Goal: Task Accomplishment & Management: Complete application form

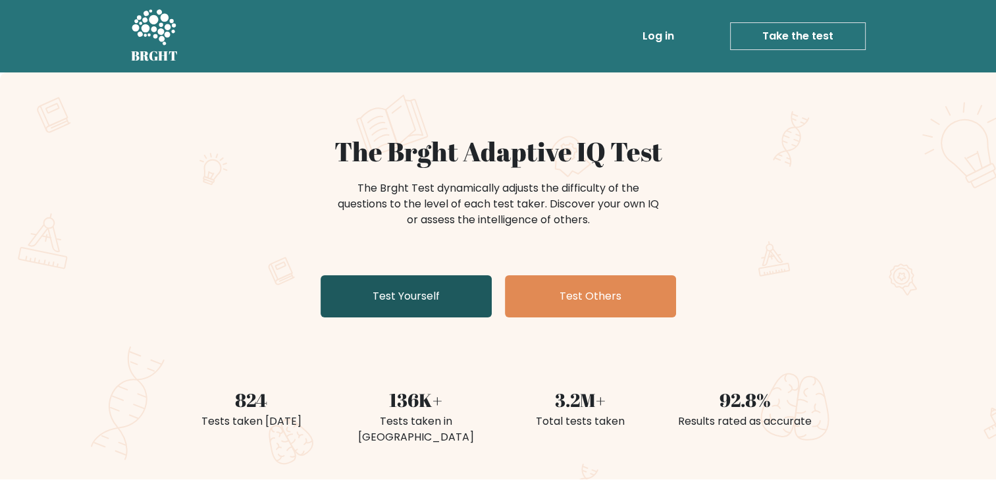
click at [395, 301] on link "Test Yourself" at bounding box center [405, 296] width 171 height 42
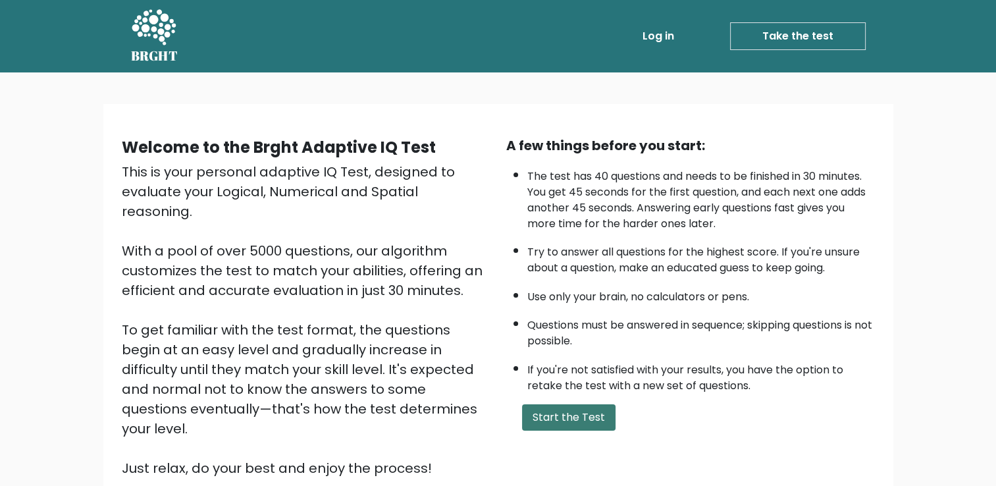
click at [555, 413] on button "Start the Test" at bounding box center [568, 417] width 93 height 26
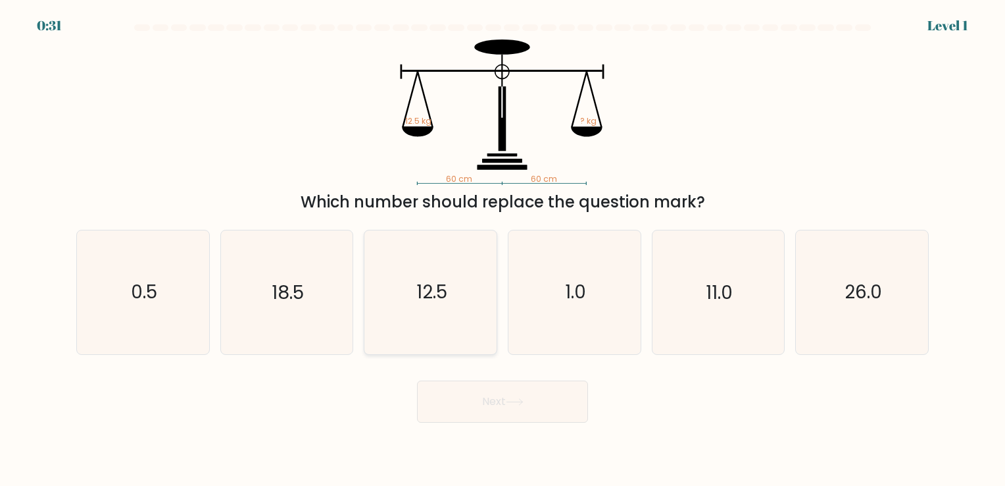
click at [453, 284] on icon "12.5" at bounding box center [430, 291] width 123 height 123
click at [503, 249] on input "c. 12.5" at bounding box center [503, 246] width 1 height 7
radio input "true"
click at [519, 401] on icon at bounding box center [515, 401] width 18 height 7
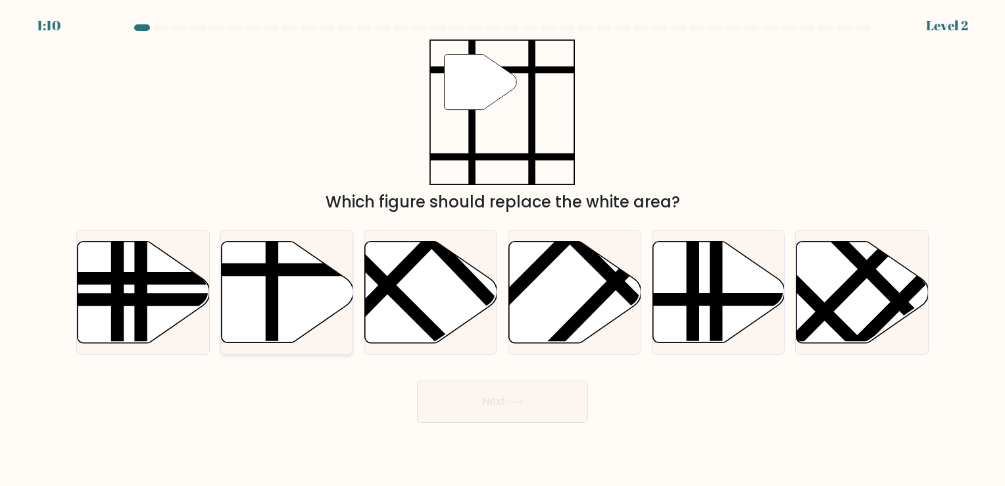
click at [300, 306] on icon at bounding box center [287, 291] width 132 height 101
click at [503, 249] on input "b." at bounding box center [503, 246] width 1 height 7
radio input "true"
click at [484, 401] on button "Next" at bounding box center [502, 401] width 171 height 42
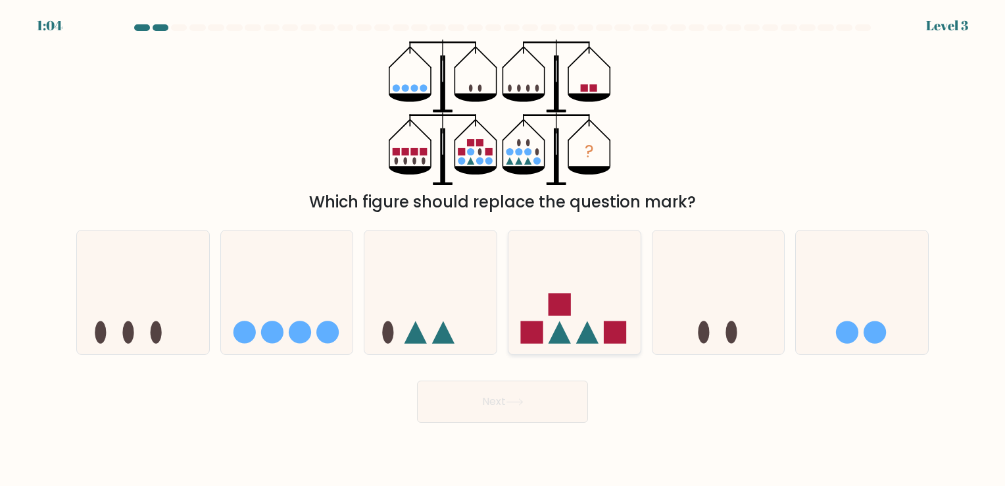
click at [592, 315] on icon at bounding box center [575, 292] width 132 height 109
click at [503, 249] on input "d." at bounding box center [503, 246] width 1 height 7
radio input "true"
click at [546, 397] on button "Next" at bounding box center [502, 401] width 171 height 42
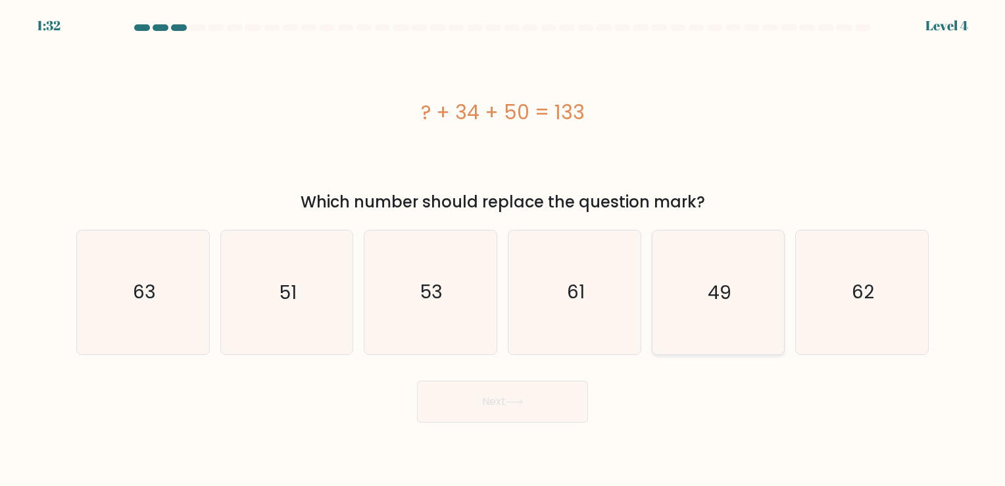
click at [748, 339] on icon "49" at bounding box center [718, 291] width 123 height 123
click at [503, 249] on input "e. 49" at bounding box center [503, 246] width 1 height 7
radio input "true"
click at [518, 409] on button "Next" at bounding box center [502, 401] width 171 height 42
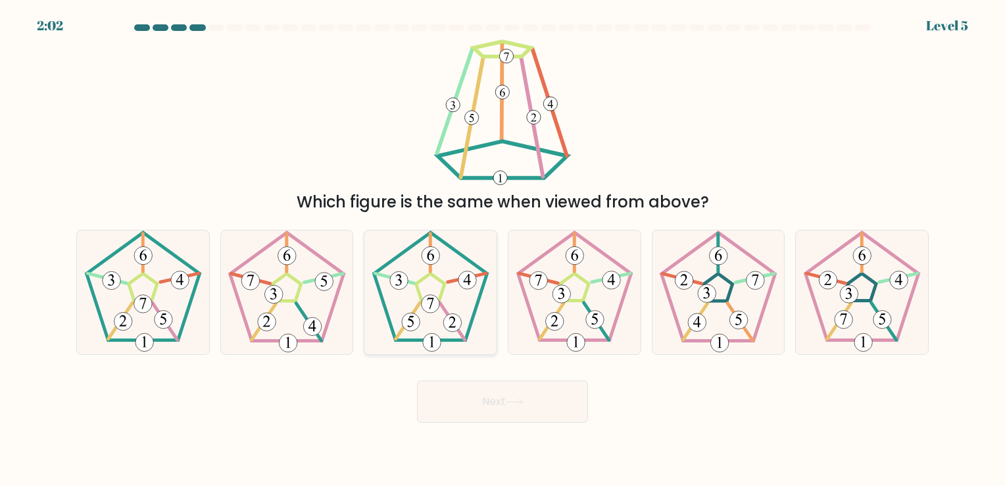
click at [461, 305] on icon at bounding box center [430, 291] width 123 height 123
click at [503, 249] on input "c." at bounding box center [503, 246] width 1 height 7
radio input "true"
click at [484, 399] on button "Next" at bounding box center [502, 401] width 171 height 42
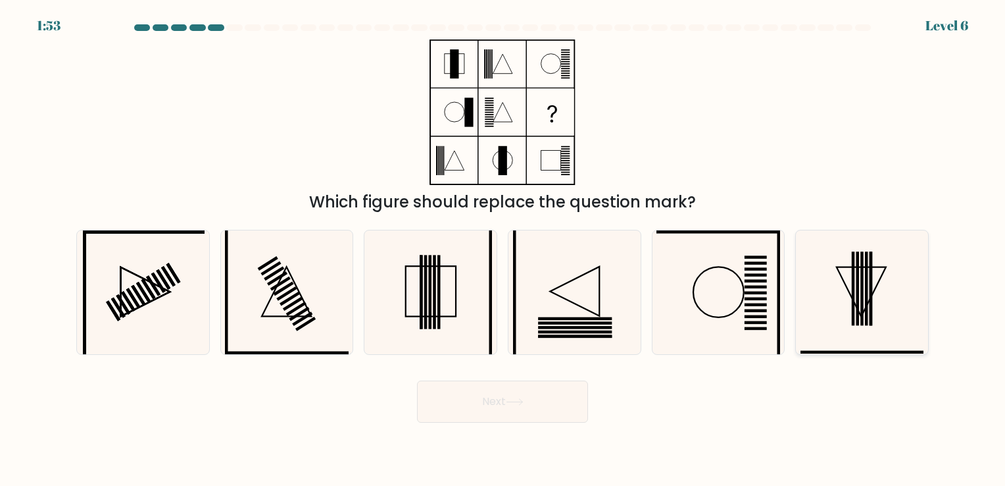
click at [836, 278] on icon at bounding box center [862, 291] width 123 height 123
click at [503, 249] on input "f." at bounding box center [503, 246] width 1 height 7
radio input "true"
click at [476, 407] on button "Next" at bounding box center [502, 401] width 171 height 42
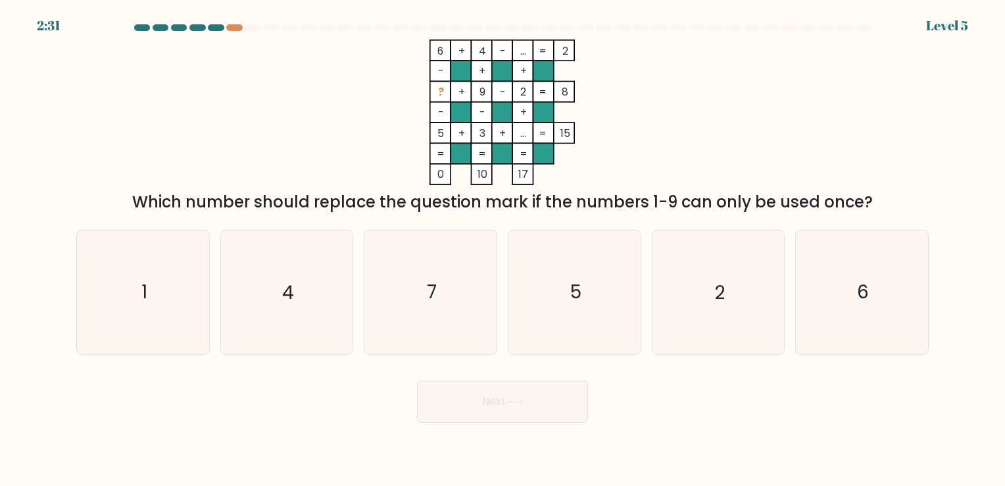
click at [230, 31] on div at bounding box center [502, 30] width 869 height 12
click at [234, 27] on div at bounding box center [234, 27] width 16 height 7
click at [235, 26] on div at bounding box center [234, 27] width 16 height 7
click at [172, 291] on icon "1" at bounding box center [143, 291] width 123 height 123
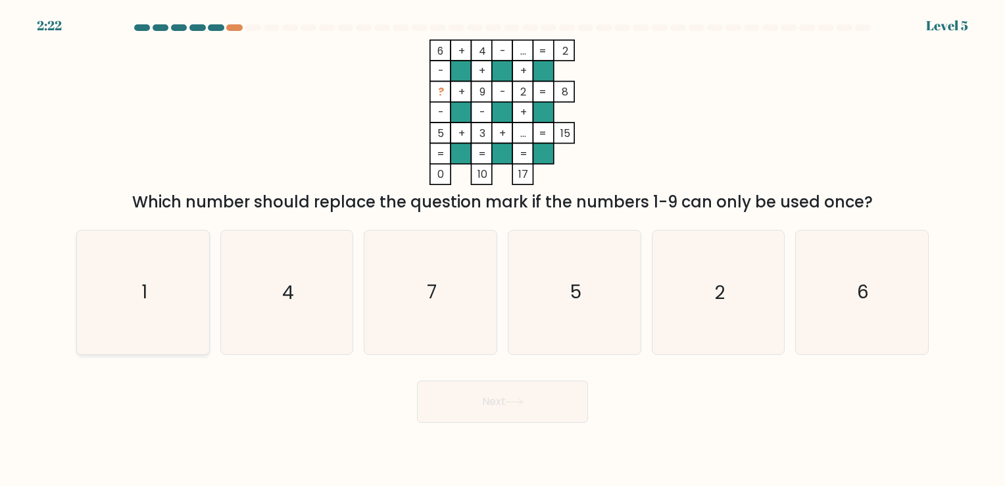
click at [503, 249] on input "a. 1" at bounding box center [503, 246] width 1 height 7
radio input "true"
click at [490, 405] on button "Next" at bounding box center [502, 401] width 171 height 42
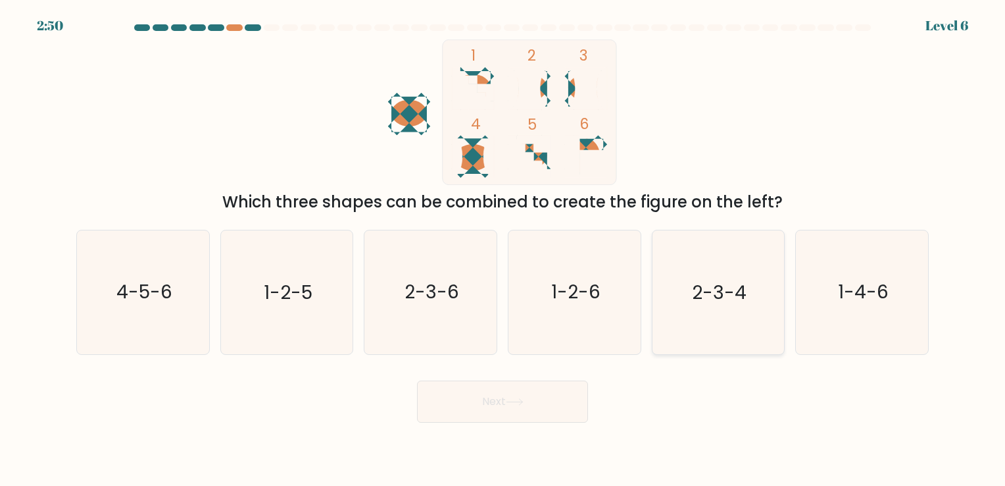
click at [706, 305] on icon "2-3-4" at bounding box center [718, 291] width 123 height 123
click at [503, 249] on input "e. 2-3-4" at bounding box center [503, 246] width 1 height 7
radio input "true"
click at [484, 411] on button "Next" at bounding box center [502, 401] width 171 height 42
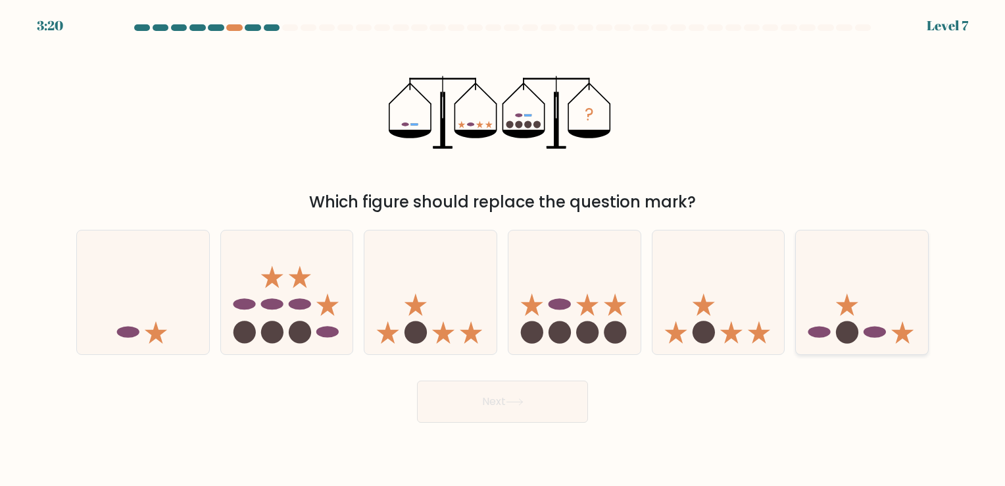
click at [824, 308] on icon at bounding box center [862, 292] width 132 height 109
click at [503, 249] on input "f." at bounding box center [503, 246] width 1 height 7
radio input "true"
click at [470, 413] on button "Next" at bounding box center [502, 401] width 171 height 42
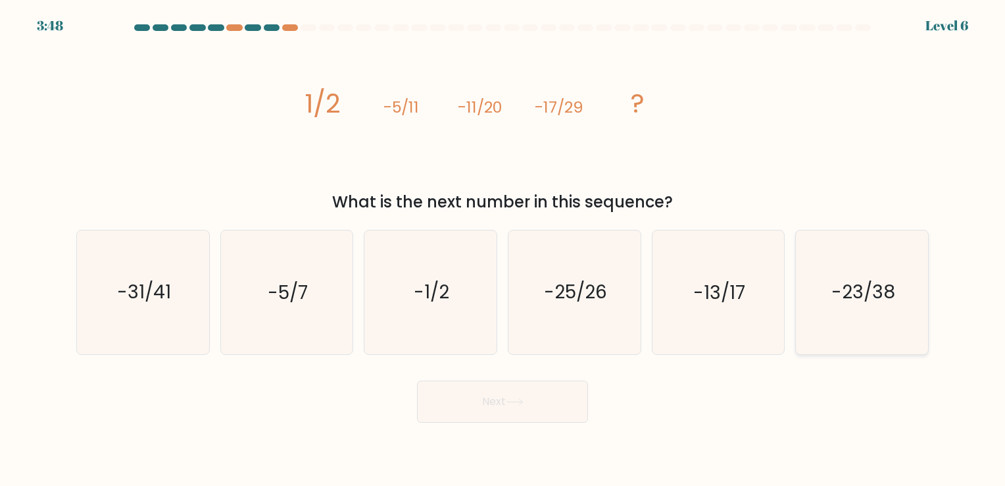
click at [846, 301] on text "-23/38" at bounding box center [864, 293] width 64 height 26
click at [503, 249] on input "f. -23/38" at bounding box center [503, 246] width 1 height 7
radio input "true"
click at [545, 390] on button "Next" at bounding box center [502, 401] width 171 height 42
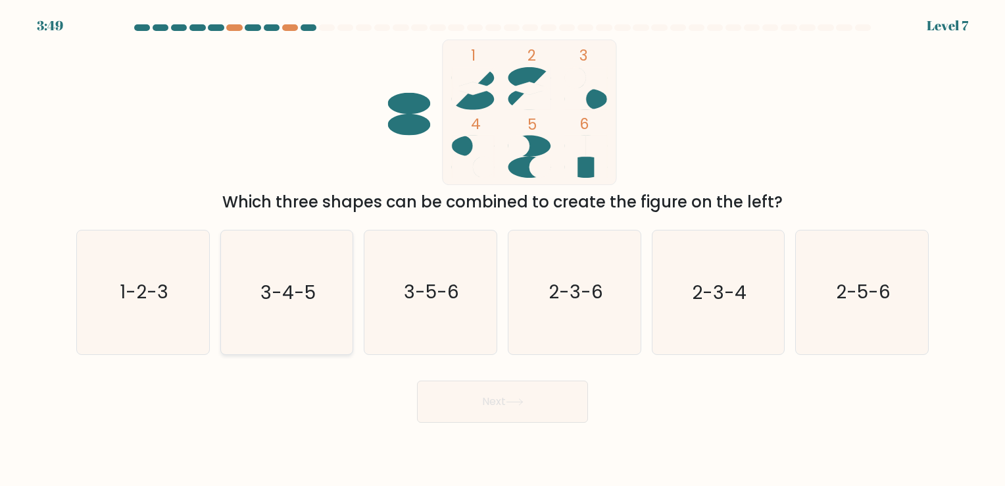
click at [306, 314] on icon "3-4-5" at bounding box center [286, 291] width 123 height 123
click at [503, 249] on input "b. 3-4-5" at bounding box center [503, 246] width 1 height 7
radio input "true"
click at [499, 392] on button "Next" at bounding box center [502, 401] width 171 height 42
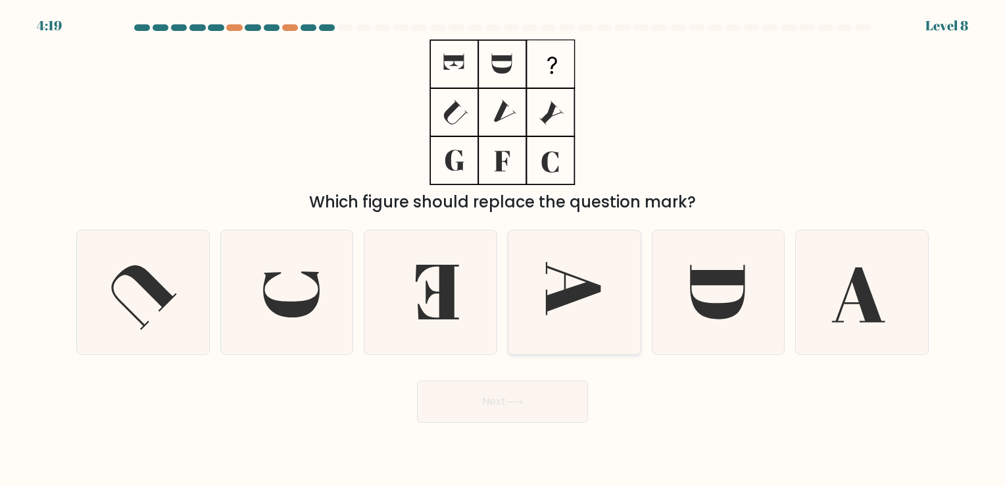
click at [572, 302] on icon at bounding box center [573, 288] width 55 height 53
click at [503, 249] on input "d." at bounding box center [503, 246] width 1 height 7
radio input "true"
click at [536, 400] on button "Next" at bounding box center [502, 401] width 171 height 42
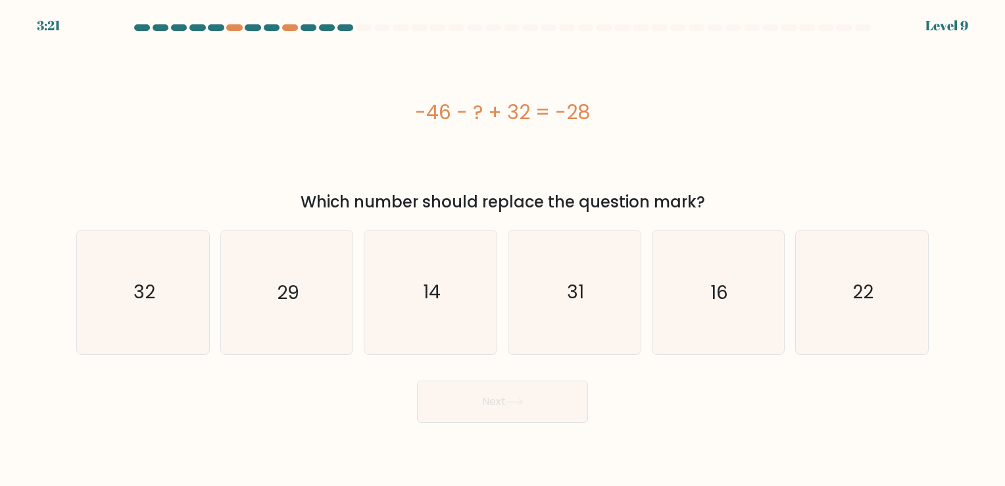
drag, startPoint x: 334, startPoint y: 338, endPoint x: 320, endPoint y: 182, distance: 157.2
click at [286, 174] on div "-46 - ? + 32 = -28" at bounding box center [502, 111] width 853 height 145
click at [448, 266] on icon "14" at bounding box center [430, 291] width 123 height 123
click at [503, 249] on input "c. 14" at bounding box center [503, 246] width 1 height 7
radio input "true"
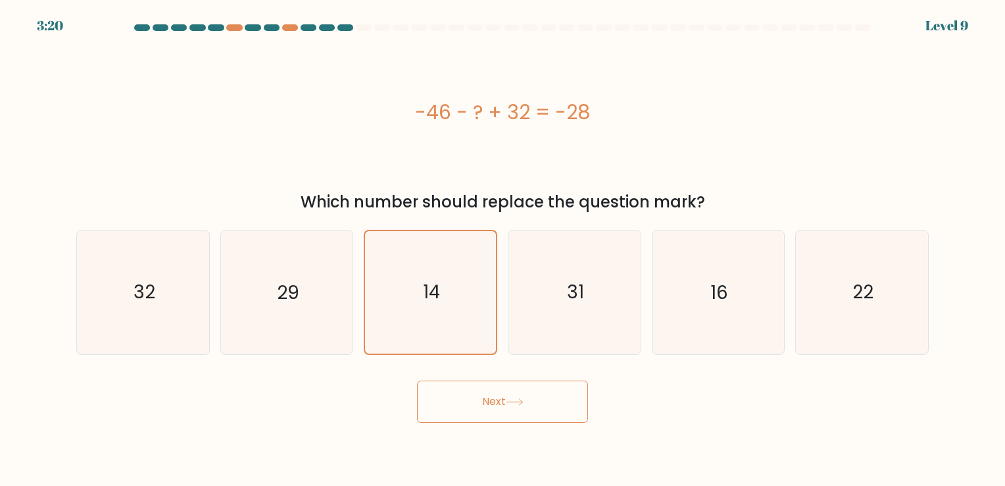
click at [494, 390] on button "Next" at bounding box center [502, 401] width 171 height 42
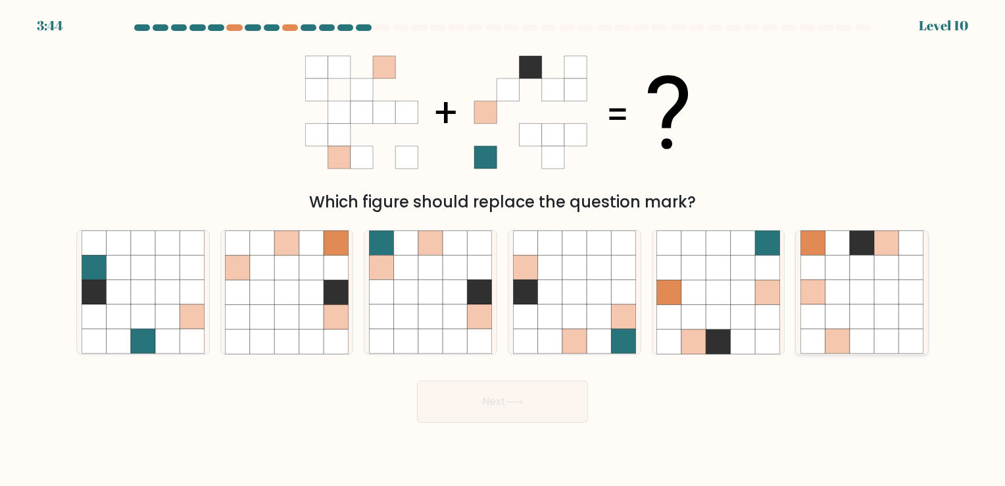
click at [851, 288] on icon at bounding box center [862, 292] width 24 height 24
click at [503, 249] on input "f." at bounding box center [503, 246] width 1 height 7
radio input "true"
click at [557, 401] on button "Next" at bounding box center [502, 401] width 171 height 42
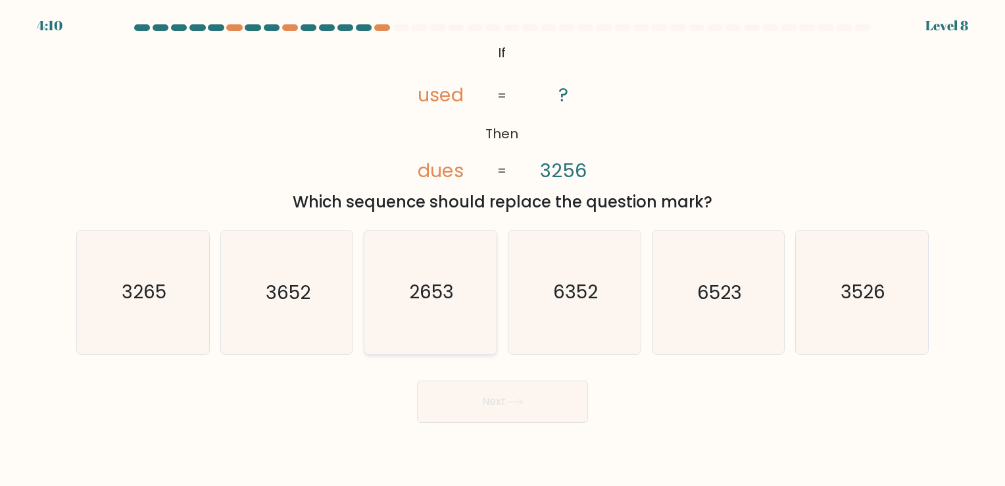
click at [416, 282] on text "2653" at bounding box center [432, 293] width 45 height 26
click at [503, 249] on input "c. 2653" at bounding box center [503, 246] width 1 height 7
radio input "true"
click at [510, 401] on icon at bounding box center [515, 402] width 16 height 6
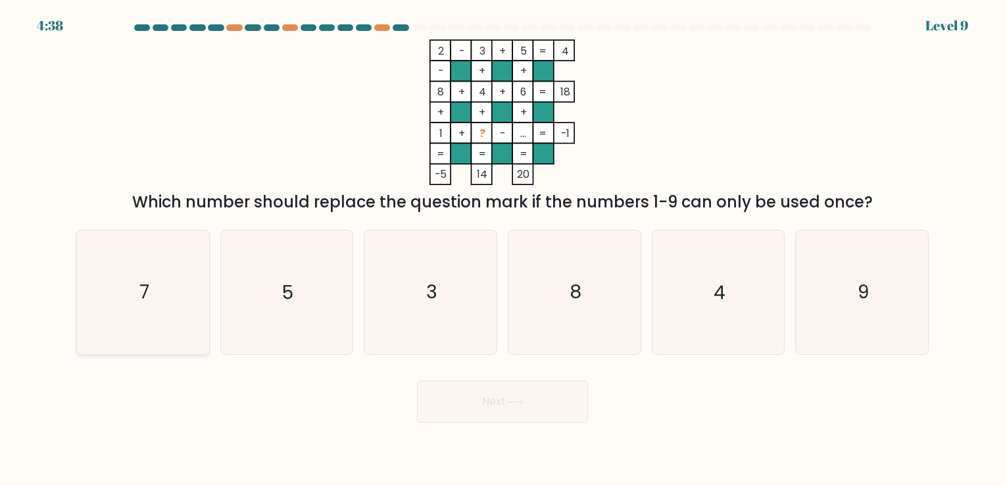
click at [160, 285] on icon "7" at bounding box center [143, 291] width 123 height 123
click at [503, 249] on input "a. 7" at bounding box center [503, 246] width 1 height 7
radio input "true"
click at [532, 401] on button "Next" at bounding box center [502, 401] width 171 height 42
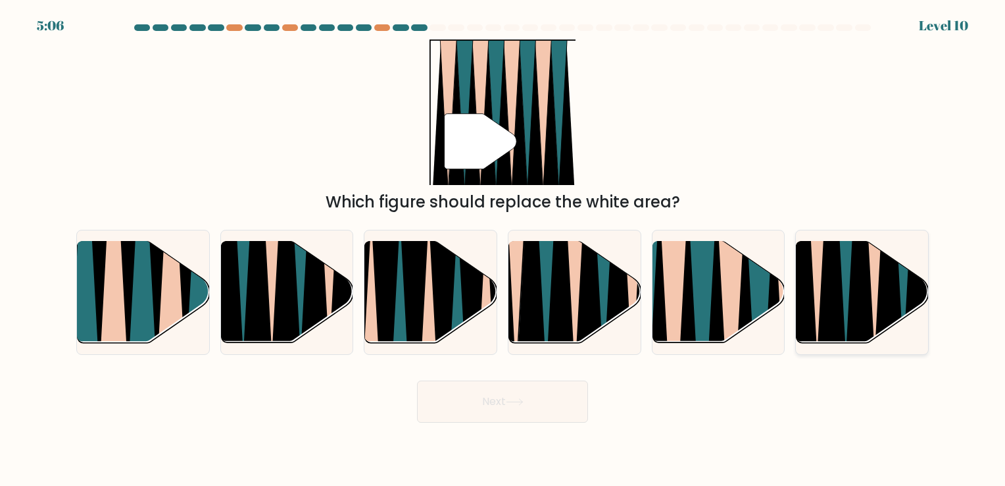
click at [842, 295] on icon at bounding box center [832, 242] width 30 height 265
click at [503, 249] on input "f." at bounding box center [503, 246] width 1 height 7
radio input "true"
click at [475, 414] on button "Next" at bounding box center [502, 401] width 171 height 42
